Goal: Task Accomplishment & Management: Use online tool/utility

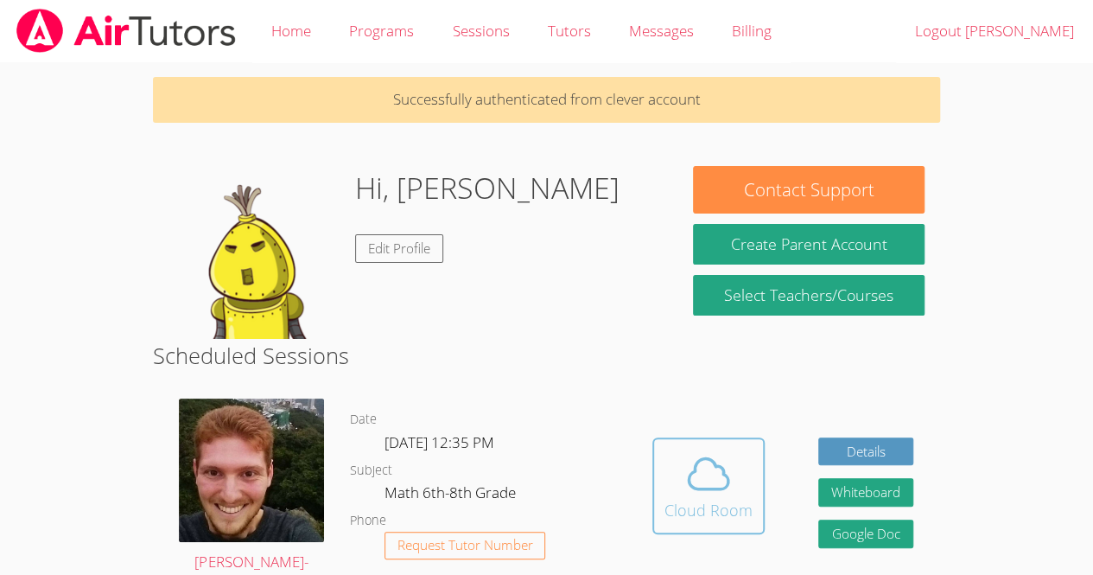
click at [698, 471] on icon at bounding box center [708, 473] width 48 height 48
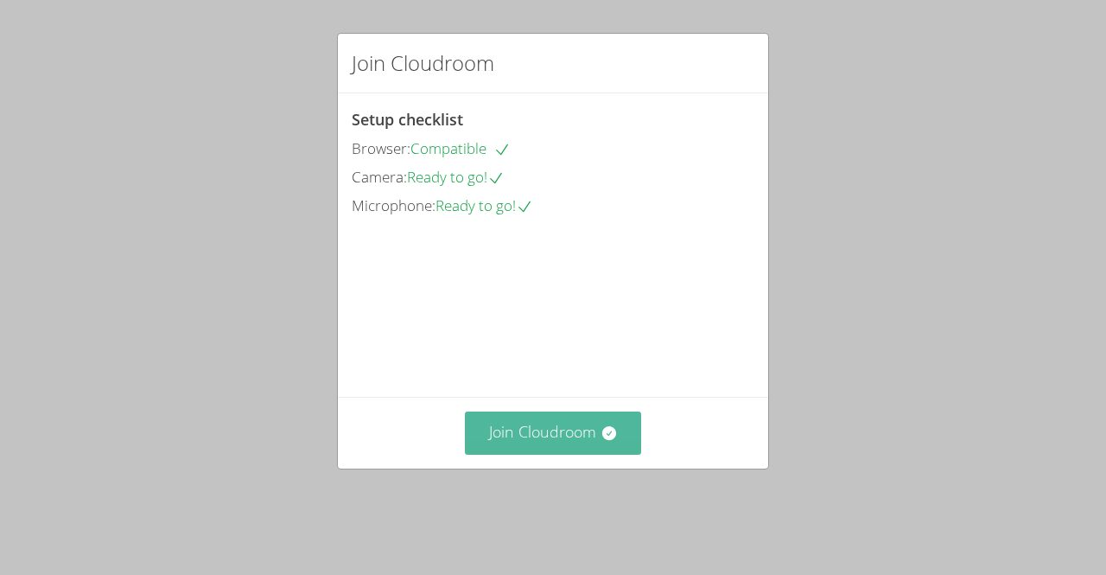
click at [540, 454] on button "Join Cloudroom" at bounding box center [553, 432] width 177 height 42
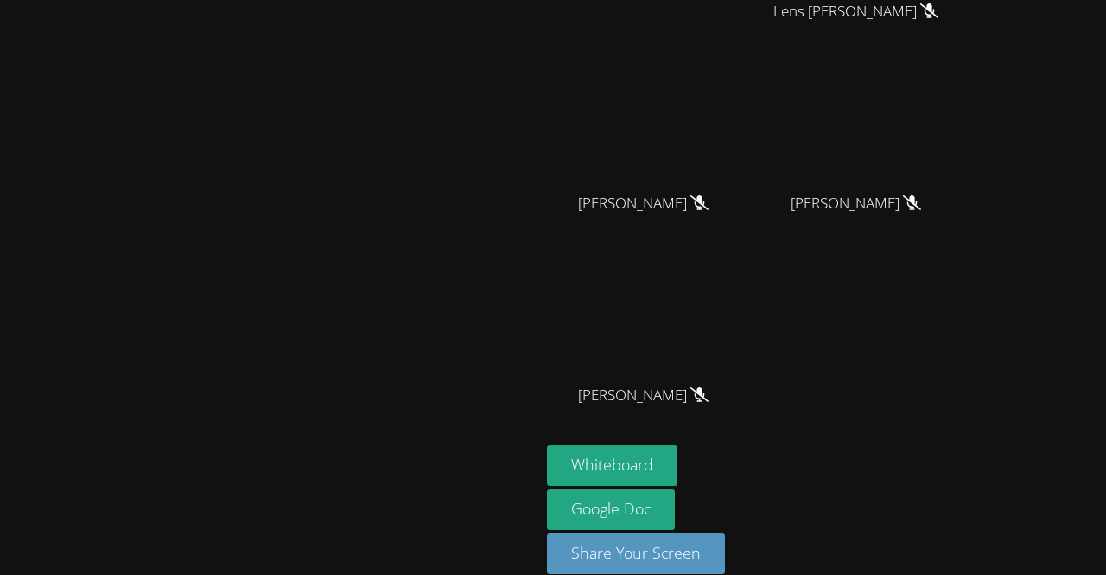
scroll to position [151, 0]
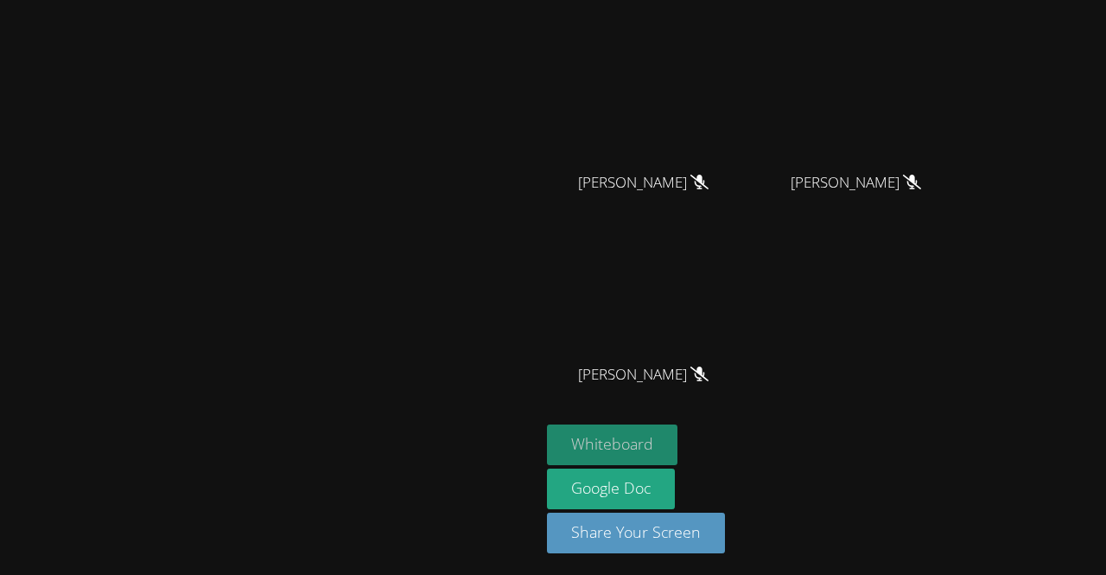
click at [677, 449] on button "Whiteboard" at bounding box center [612, 444] width 130 height 41
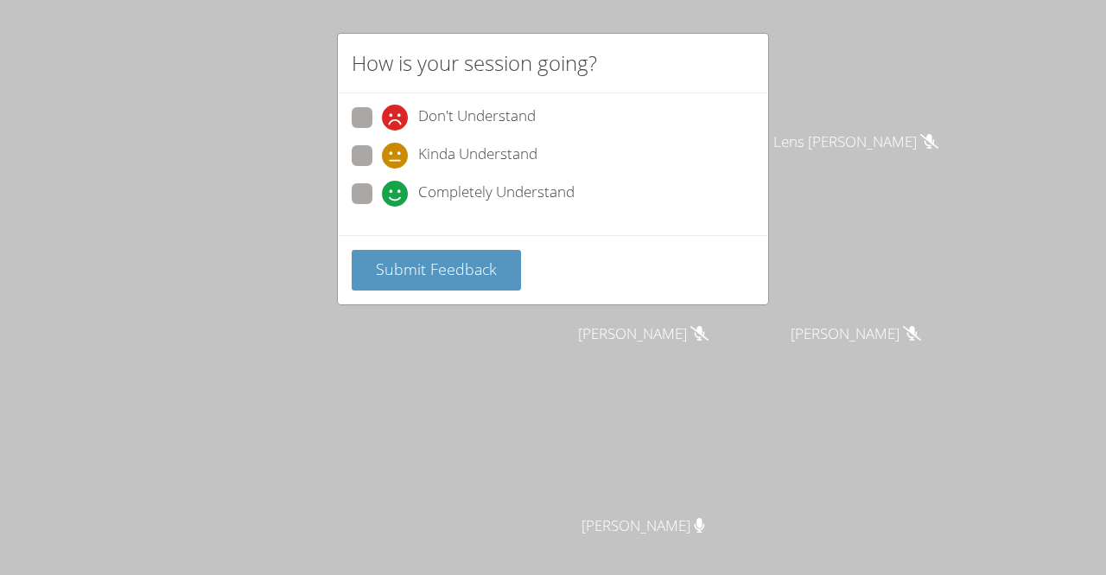
click at [446, 153] on span "Kinda Understand" at bounding box center [477, 156] width 119 height 26
click at [397, 153] on input "Kinda Understand" at bounding box center [389, 152] width 15 height 15
radio input "true"
click at [436, 188] on span "Completely Understand" at bounding box center [496, 194] width 156 height 26
click at [397, 188] on input "Completely Understand" at bounding box center [389, 190] width 15 height 15
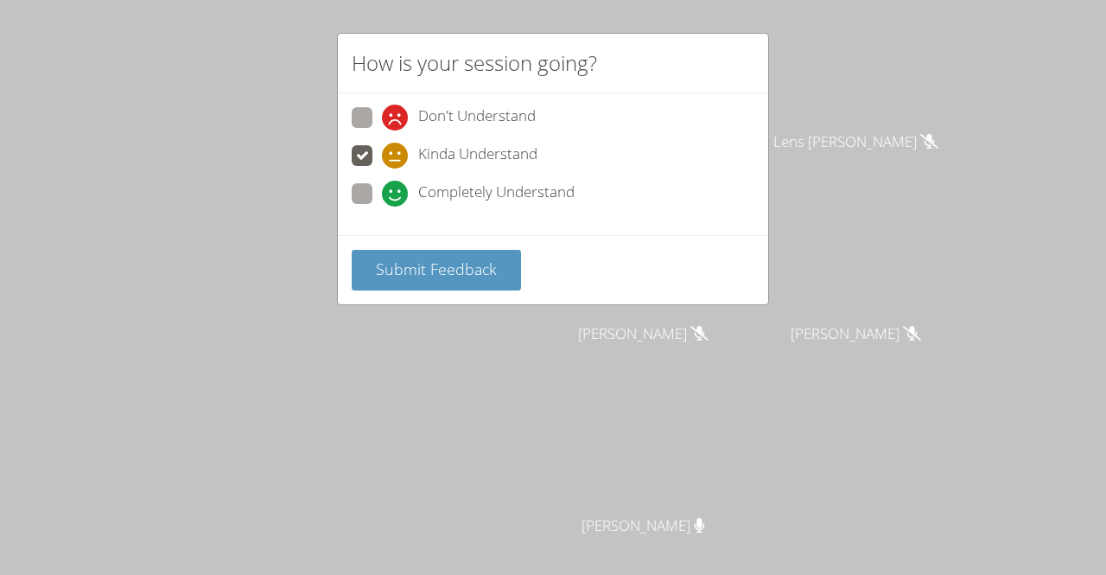
radio input "true"
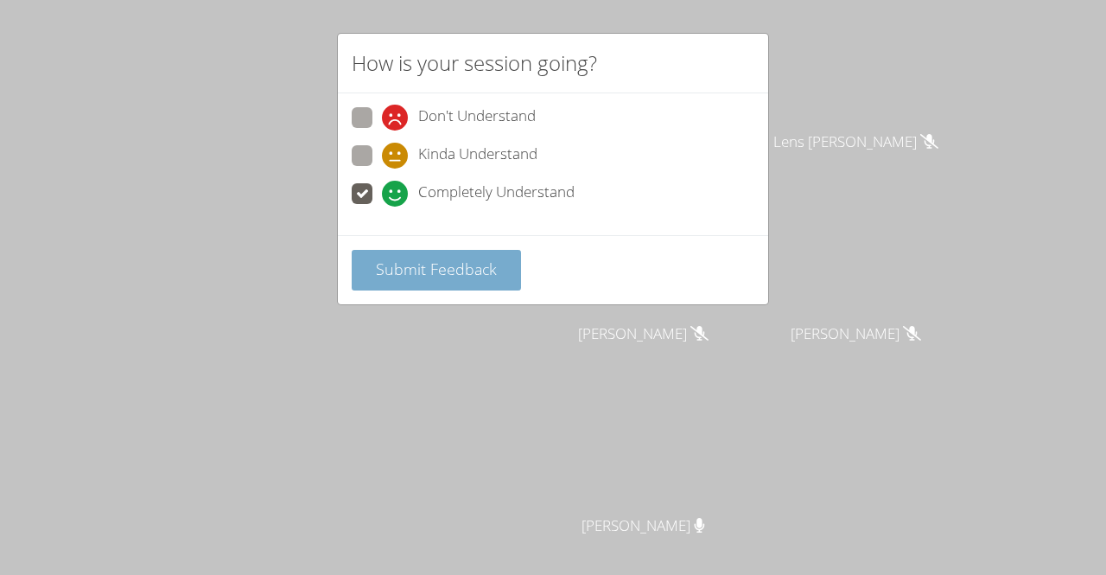
click at [448, 265] on span "Submit Feedback" at bounding box center [436, 268] width 121 height 21
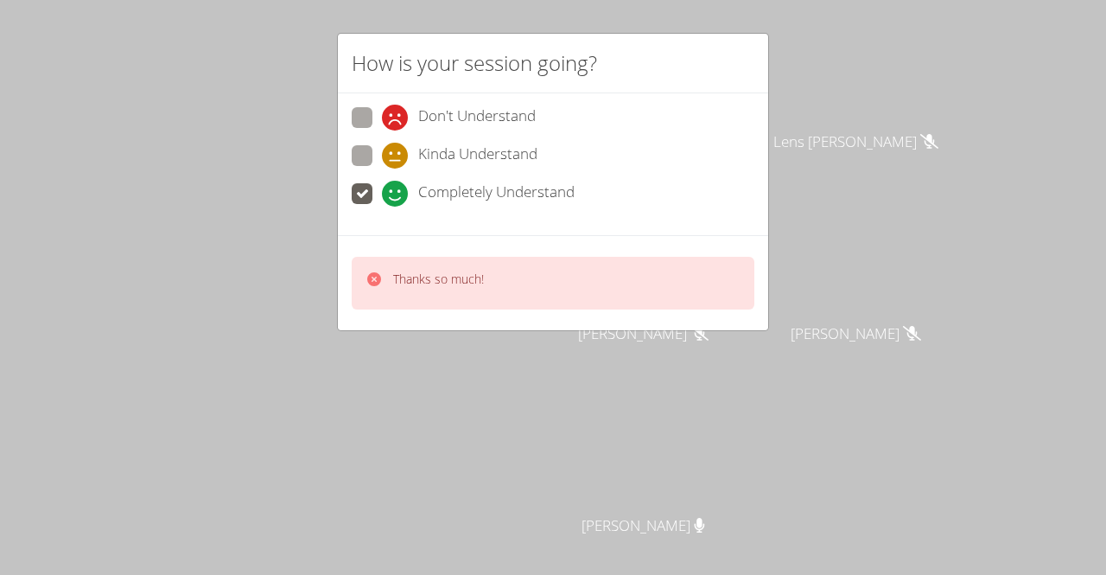
scroll to position [151, 0]
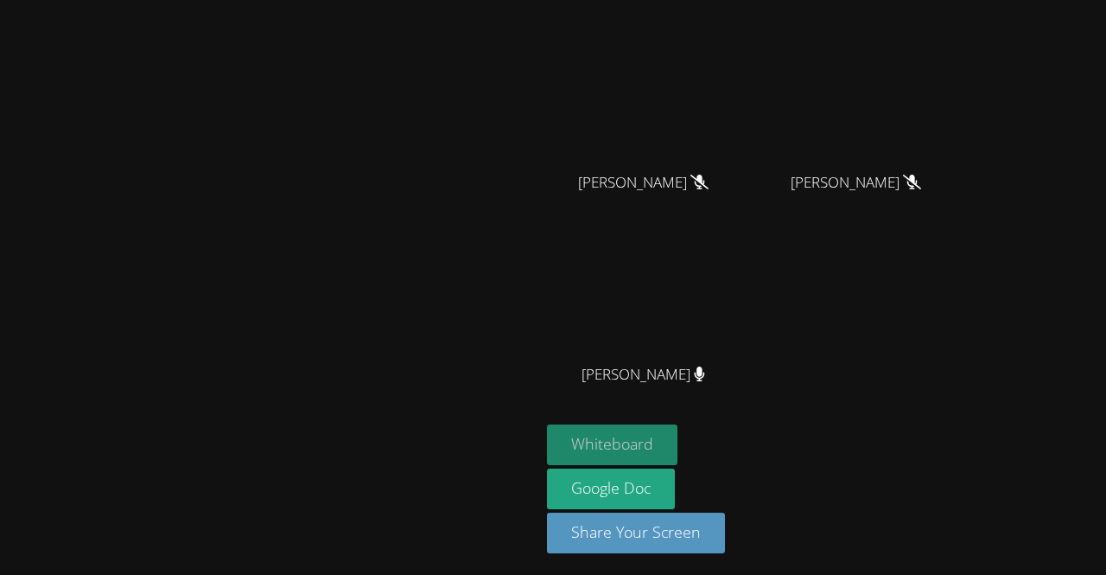
click at [677, 436] on button "Whiteboard" at bounding box center [612, 444] width 130 height 41
click at [677, 440] on button "Whiteboard" at bounding box center [612, 444] width 130 height 41
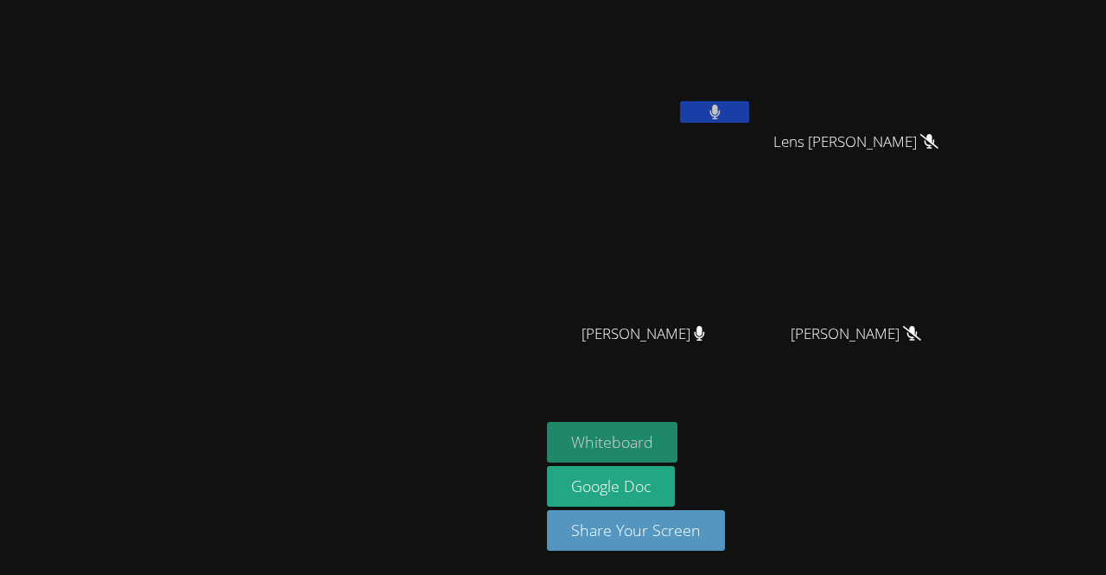
scroll to position [0, 0]
